Goal: Information Seeking & Learning: Check status

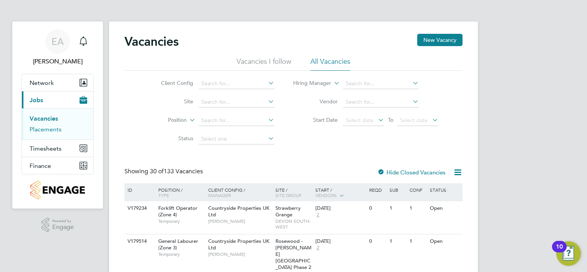
click at [48, 131] on link "Placements" at bounding box center [46, 129] width 32 height 7
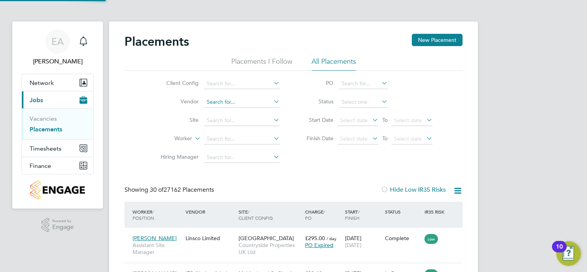
click at [219, 100] on input at bounding box center [242, 102] width 76 height 11
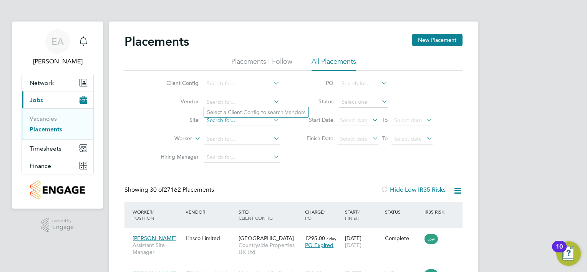
click at [209, 123] on input at bounding box center [242, 120] width 76 height 11
click at [261, 224] on li "Rosewood - [PERSON_NAME][GEOGRAPHIC_DATA] Phase 2" at bounding box center [308, 222] width 209 height 10
type input "Rosewood - [PERSON_NAME][GEOGRAPHIC_DATA] Phase 2"
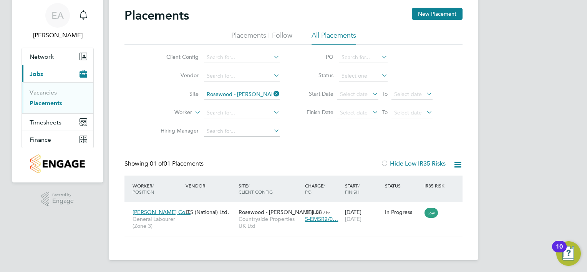
click at [272, 91] on icon at bounding box center [272, 93] width 0 height 11
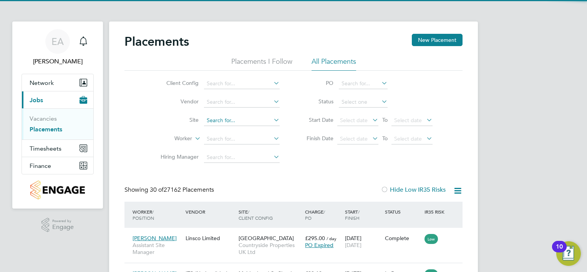
click at [217, 121] on input at bounding box center [242, 120] width 76 height 11
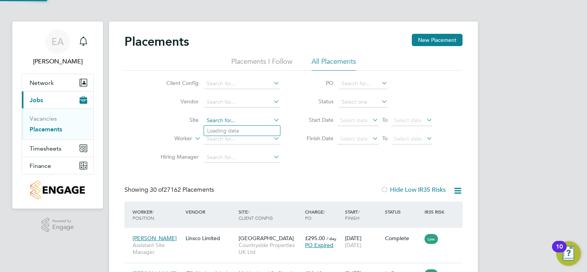
click at [218, 120] on input at bounding box center [242, 120] width 76 height 11
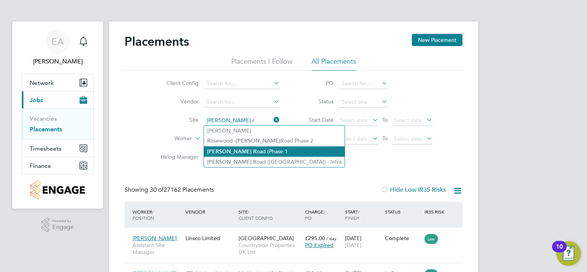
click at [251, 153] on li "[PERSON_NAME] R oad (Phase 1" at bounding box center [274, 151] width 141 height 10
type input "[PERSON_NAME][GEOGRAPHIC_DATA] (Phase 1"
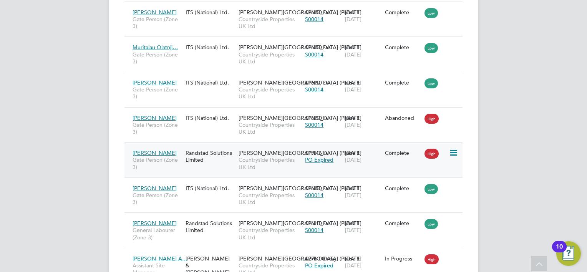
click at [158, 149] on span "[PERSON_NAME]" at bounding box center [155, 152] width 44 height 7
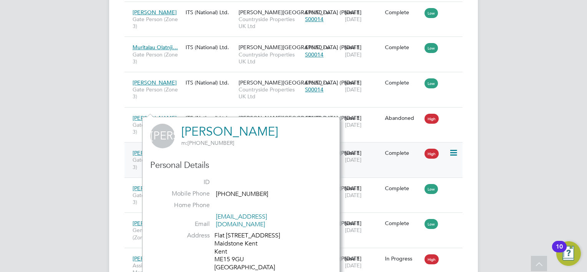
click at [143, 149] on span "[PERSON_NAME]" at bounding box center [155, 152] width 44 height 7
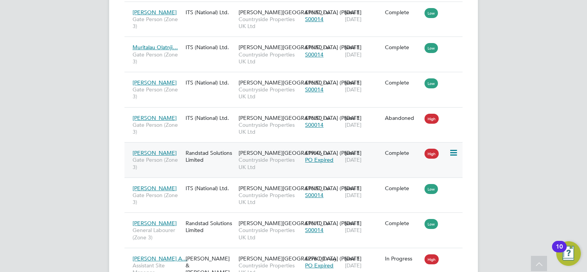
click at [149, 149] on span "[PERSON_NAME]" at bounding box center [155, 152] width 44 height 7
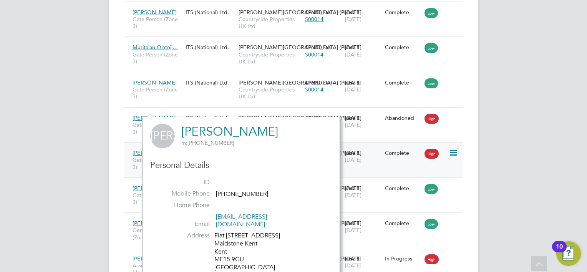
click at [149, 149] on span "[PERSON_NAME]" at bounding box center [155, 152] width 44 height 7
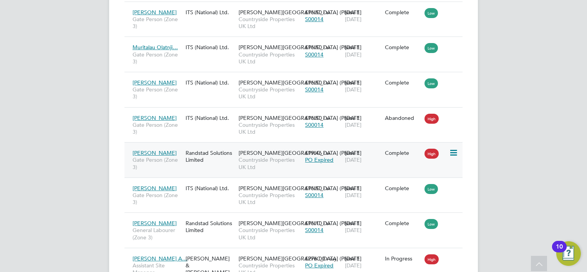
click at [149, 149] on span "[PERSON_NAME]" at bounding box center [155, 152] width 44 height 7
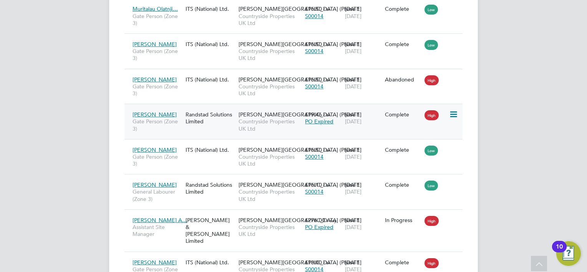
click at [153, 111] on span "[PERSON_NAME]" at bounding box center [155, 114] width 44 height 7
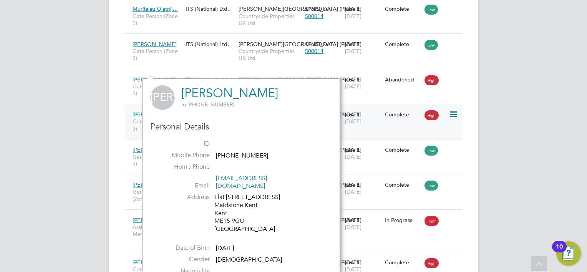
click at [363, 107] on div "[DATE] [DATE]" at bounding box center [363, 118] width 40 height 22
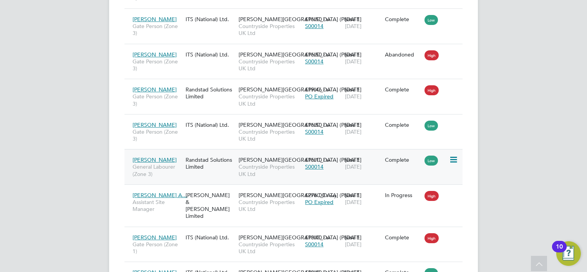
scroll to position [1076, 0]
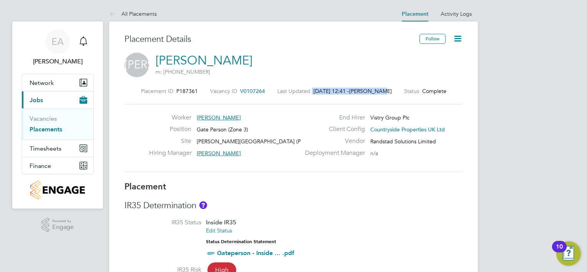
drag, startPoint x: 397, startPoint y: 94, endPoint x: 269, endPoint y: 89, distance: 128.1
click at [269, 89] on div "Placement ID P187361 Vacancy ID V0107264 Last Updated 02 Sep 2025, 12:41 - Davi…" at bounding box center [293, 91] width 338 height 7
drag, startPoint x: 269, startPoint y: 89, endPoint x: 295, endPoint y: 126, distance: 45.8
click at [294, 128] on div "Position Gate Person (Zone 3)" at bounding box center [224, 131] width 151 height 12
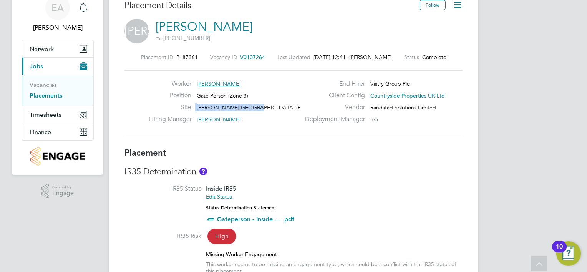
drag, startPoint x: 231, startPoint y: 100, endPoint x: 207, endPoint y: 101, distance: 23.5
click at [207, 101] on div "Worker Joshua Adeyanju Position Gate Person (Zone 3) Site Sutton Road (Phase 1 …" at bounding box center [224, 103] width 151 height 47
click at [339, 184] on div "IR35 Determination IR35 Status Inside IR35 Edit Status Status Determination Sta…" at bounding box center [293, 224] width 338 height 116
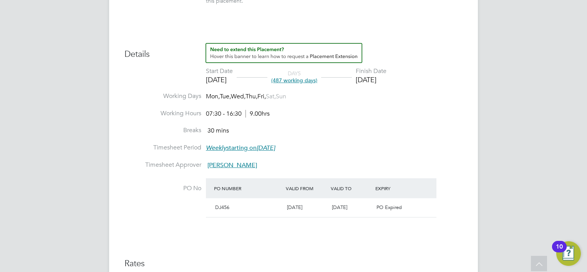
scroll to position [346, 0]
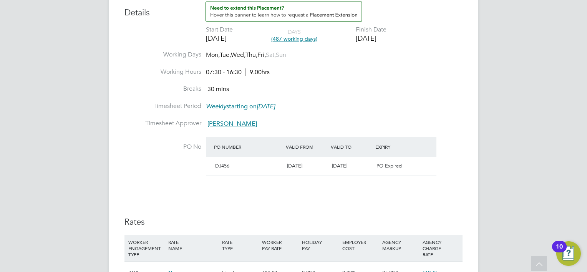
click at [466, 94] on div "Placement Details Follow JA Joshua Adeyanju m: +447384357324 Placement ID P1873…" at bounding box center [293, 69] width 369 height 787
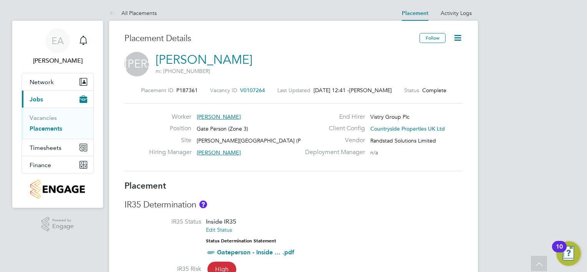
scroll to position [0, 0]
